Goal: Communication & Community: Answer question/provide support

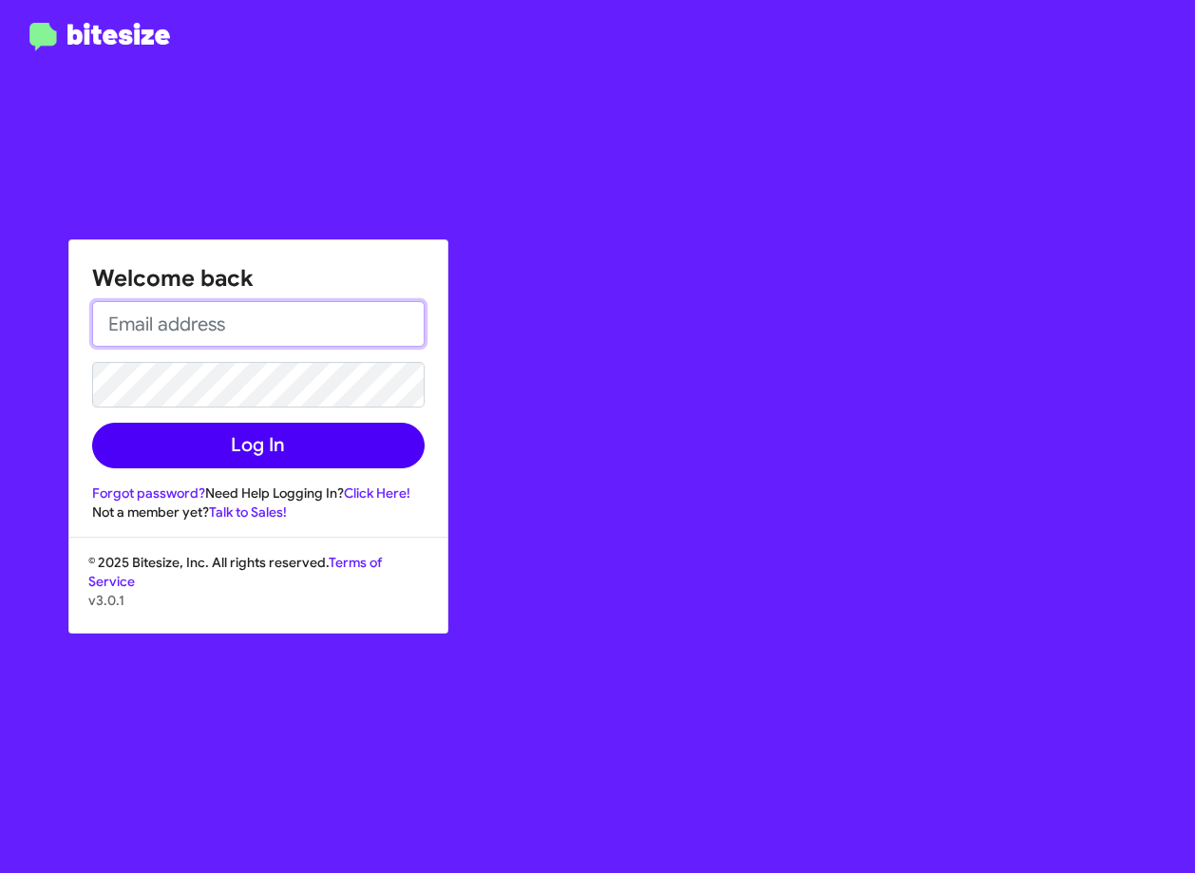
type input "smiranda@myislandsubaru.com"
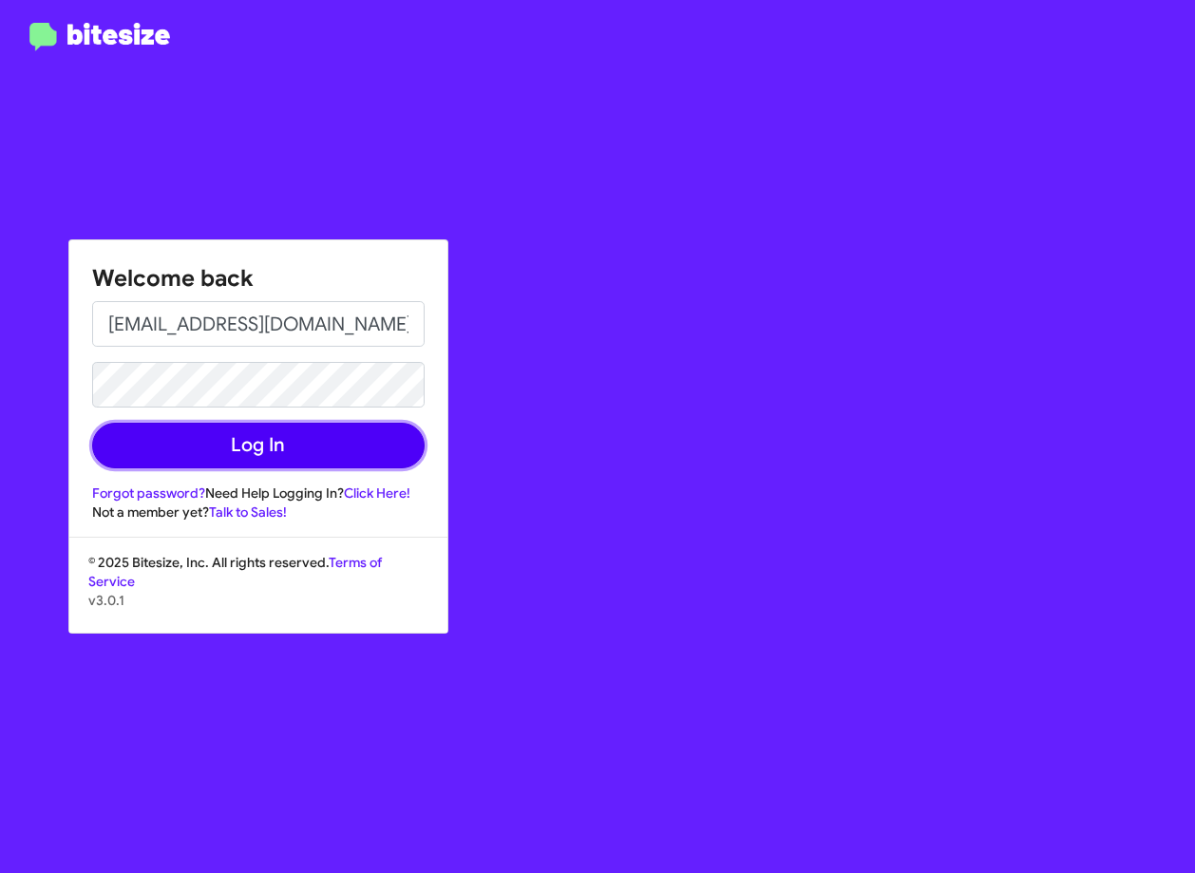
click at [340, 457] on button "Log In" at bounding box center [258, 446] width 332 height 46
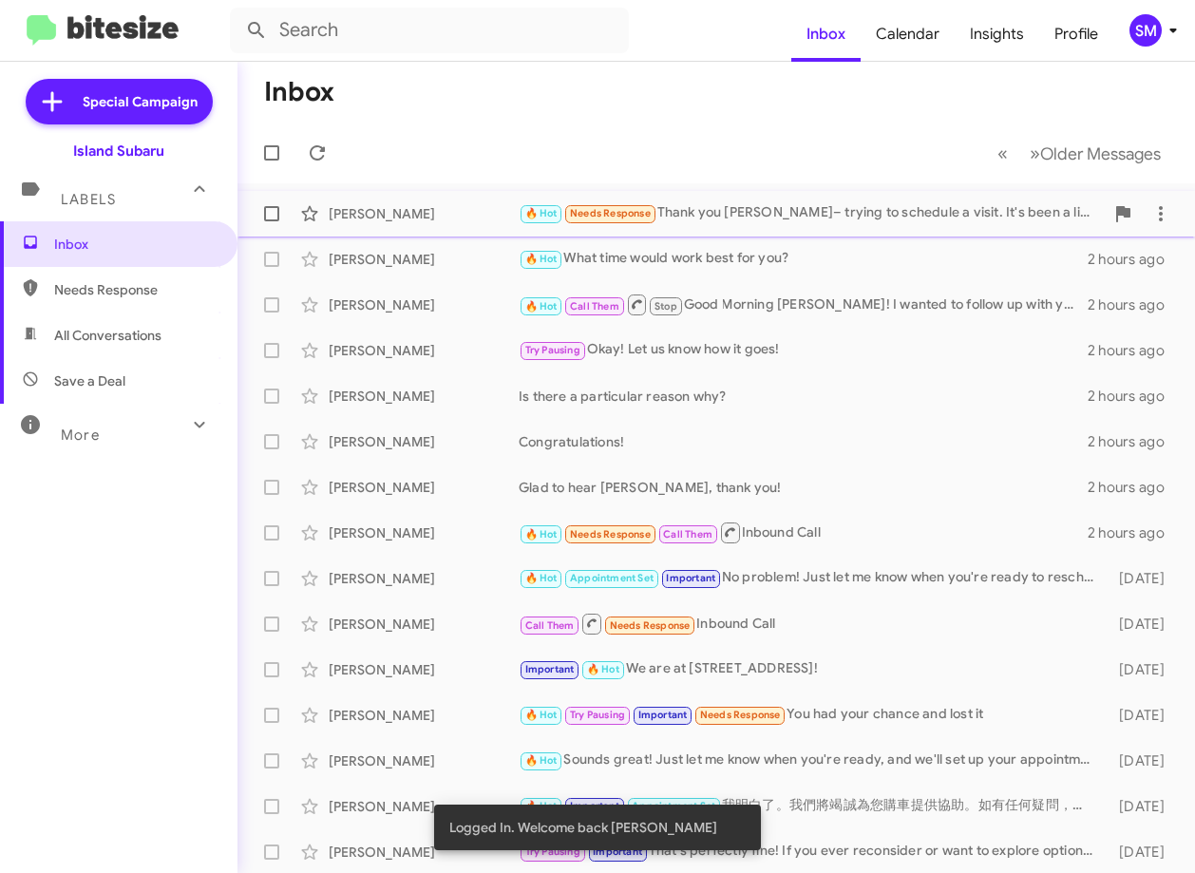
click at [466, 211] on div "Renee Fiduccia" at bounding box center [424, 213] width 190 height 19
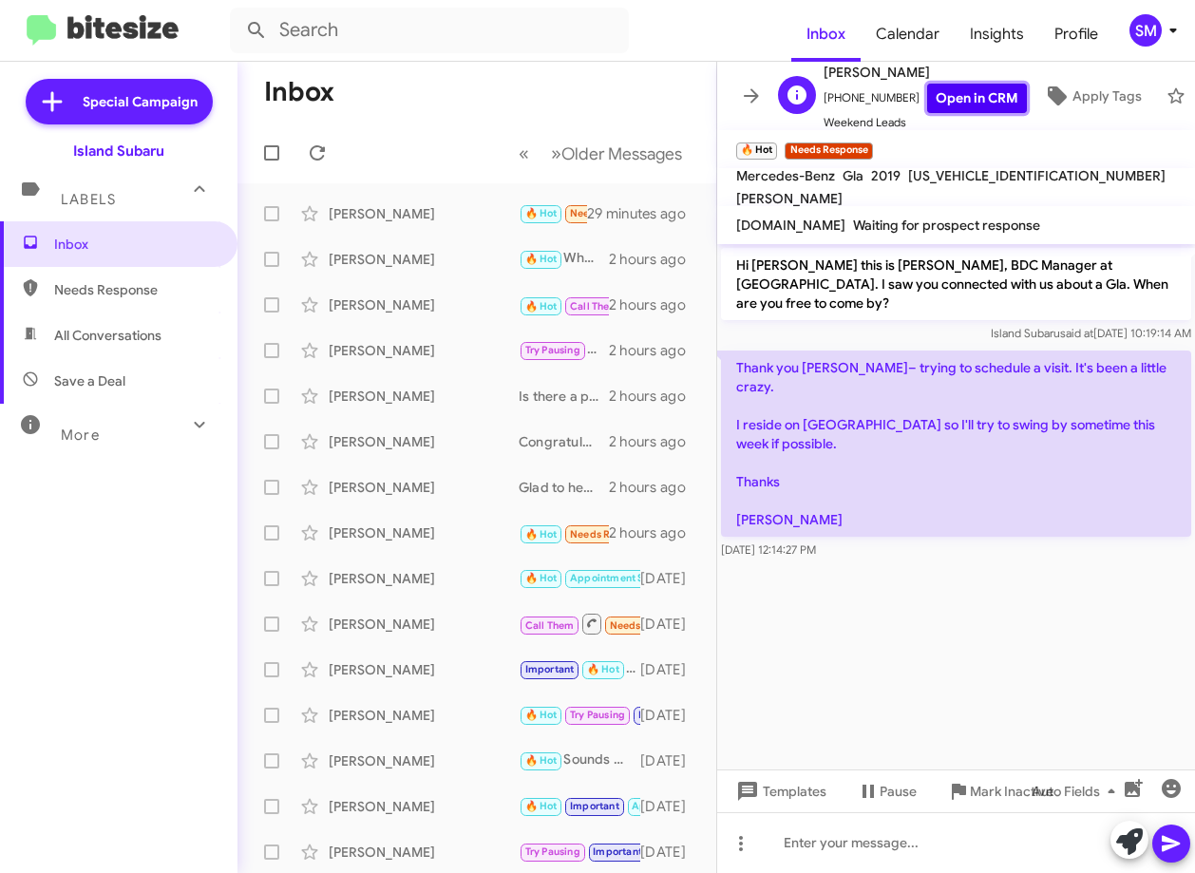
click at [996, 89] on link "Open in CRM" at bounding box center [977, 98] width 100 height 29
